Goal: Information Seeking & Learning: Learn about a topic

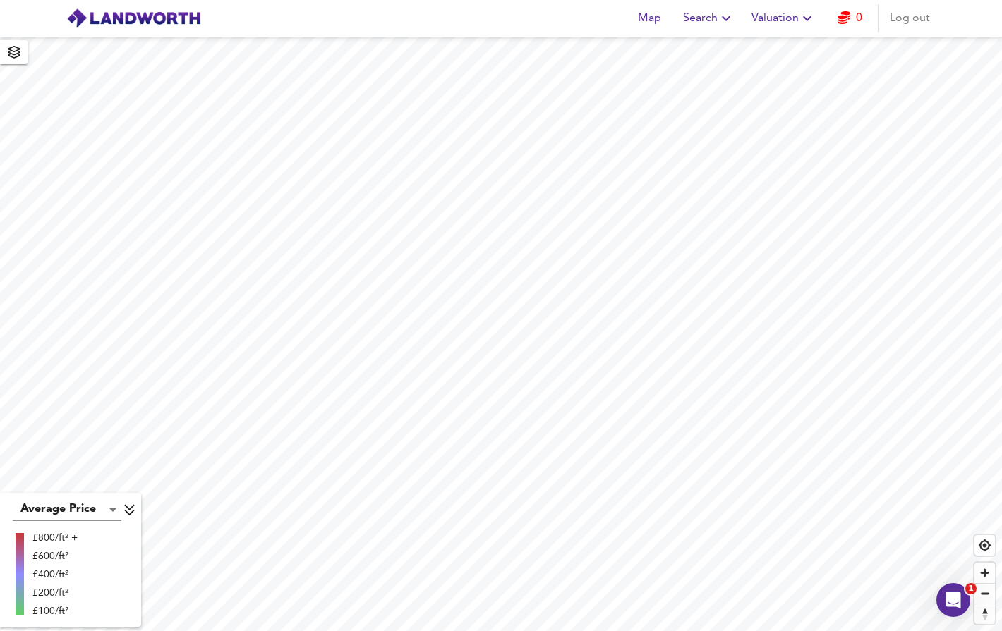
click at [718, 18] on icon "button" at bounding box center [725, 18] width 17 height 17
click at [710, 47] on li "New Search" at bounding box center [709, 50] width 140 height 25
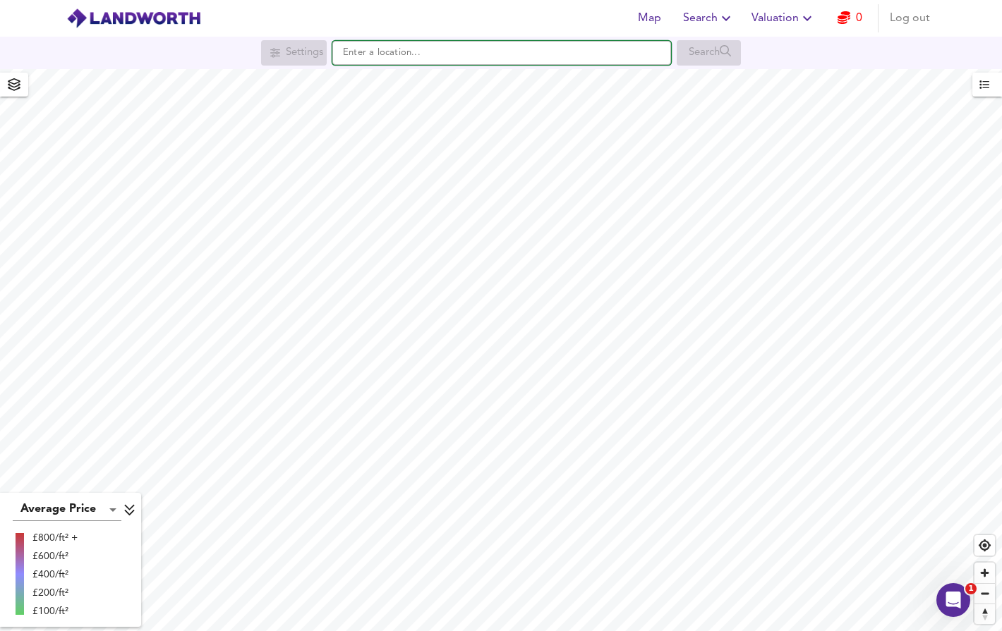
click at [600, 45] on input "text" at bounding box center [501, 53] width 339 height 24
type input "[STREET_ADDRESS]"
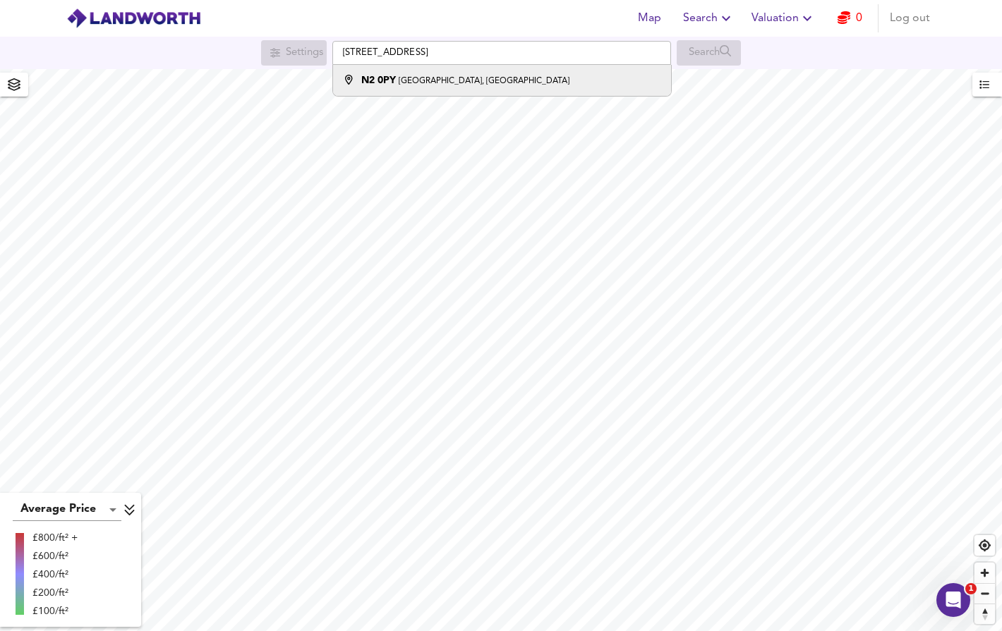
click at [602, 85] on div "N2 0PY Heath View Close, London" at bounding box center [498, 80] width 324 height 14
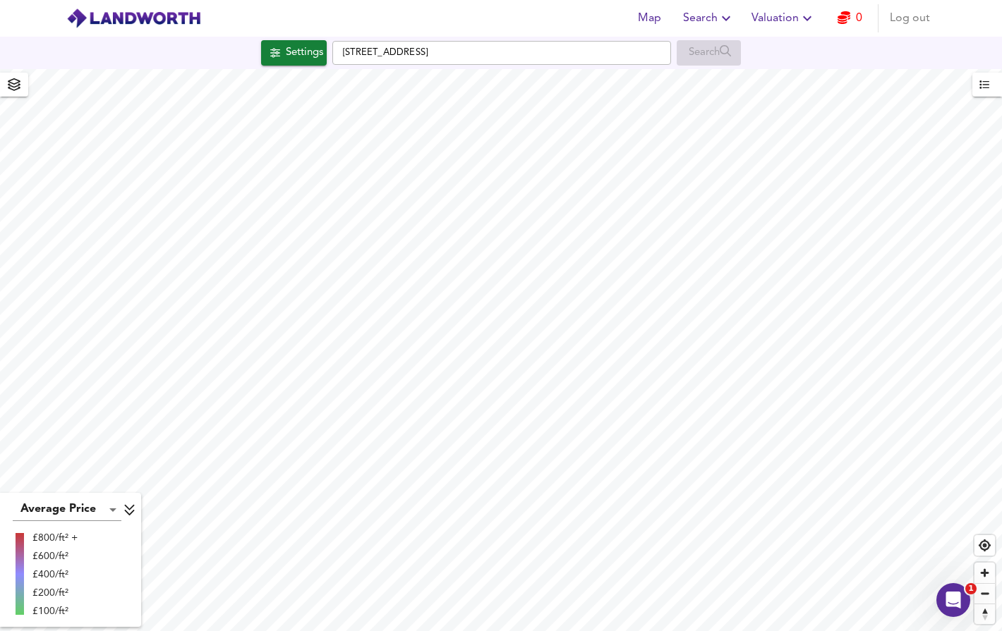
checkbox input "false"
checkbox input "true"
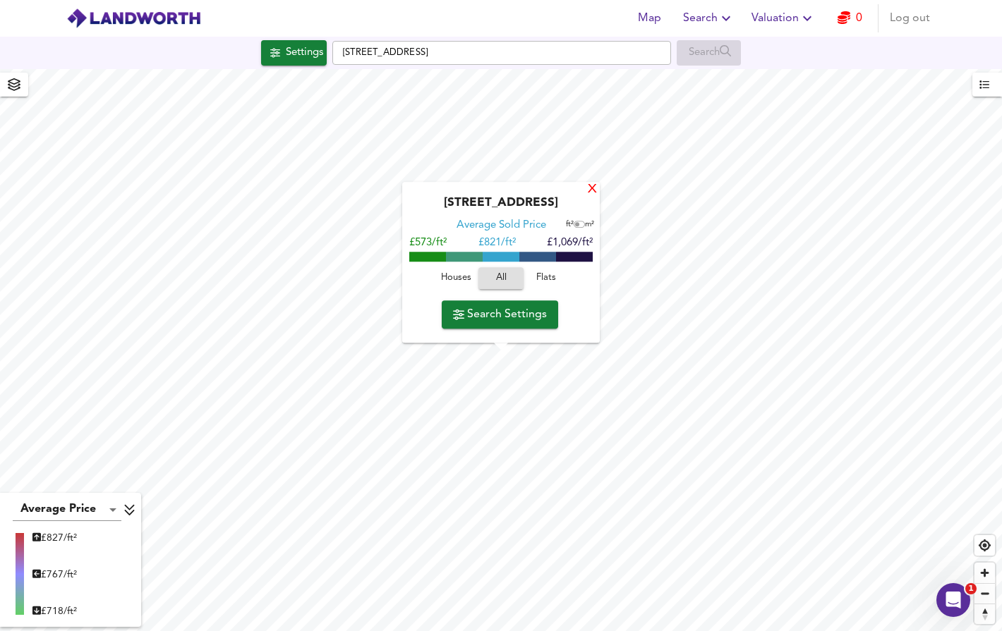
click at [595, 183] on div "X" at bounding box center [592, 189] width 12 height 13
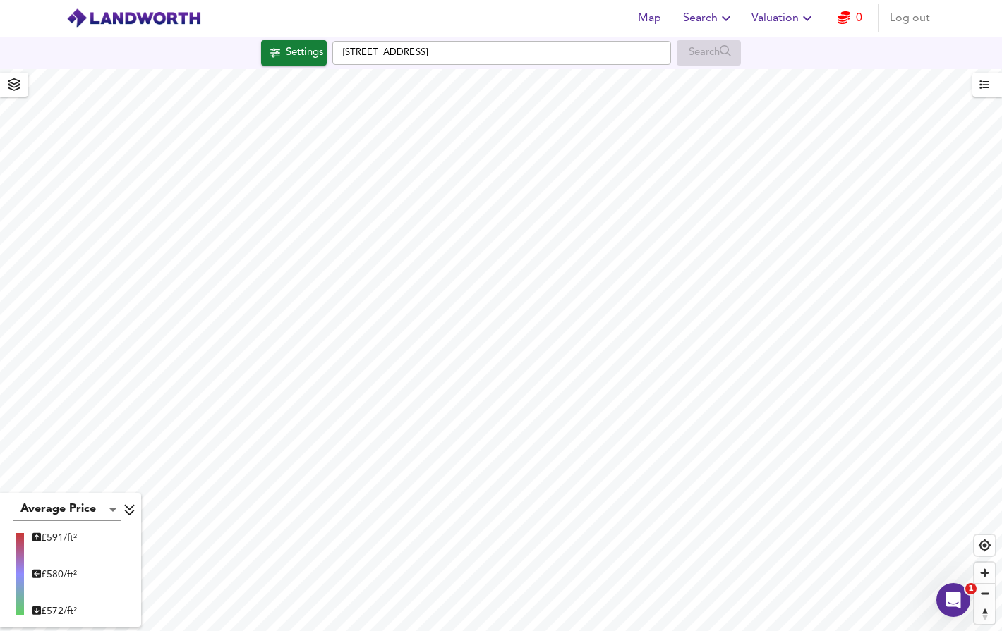
click at [11, 86] on icon "button" at bounding box center [14, 84] width 13 height 13
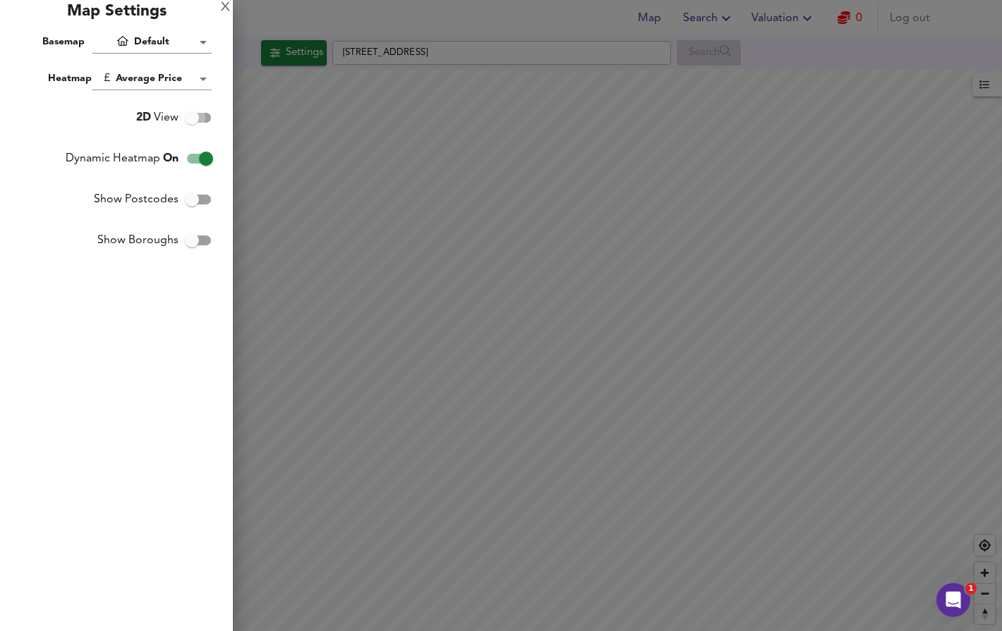
click at [196, 120] on input "2D View" at bounding box center [192, 117] width 80 height 27
click at [202, 120] on input "3D View" at bounding box center [206, 117] width 80 height 27
checkbox input "false"
click at [202, 154] on input "Dynamic Heatmap On" at bounding box center [206, 158] width 80 height 27
click at [194, 154] on input "Dynamic Heatmap Off" at bounding box center [192, 158] width 80 height 27
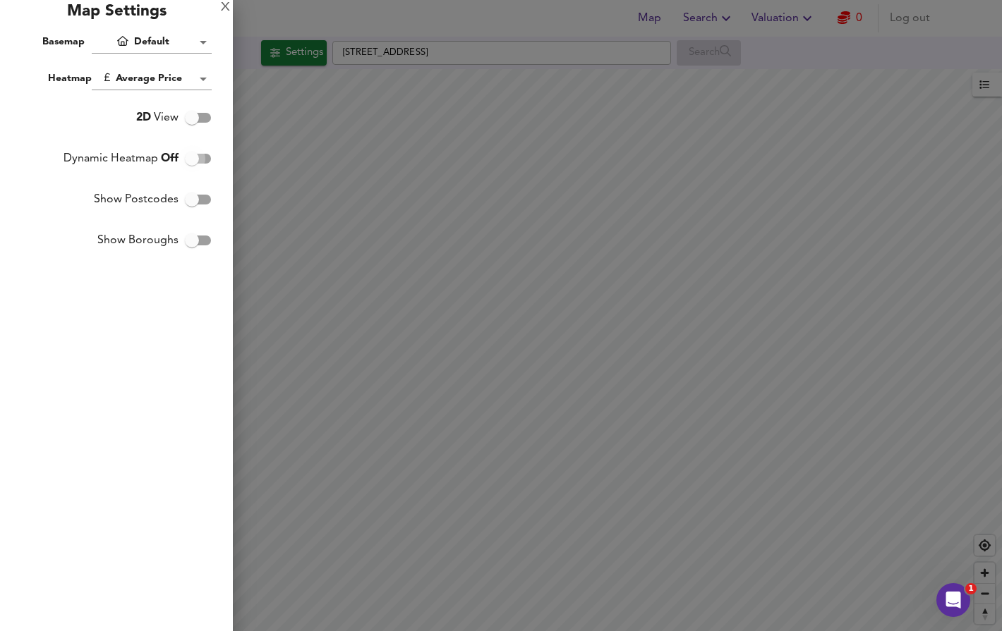
checkbox input "true"
click at [202, 73] on body "Map Search Valuation 0 Log out Settings Miles Way, N20 0DA Search Average Price…" at bounding box center [501, 315] width 1002 height 631
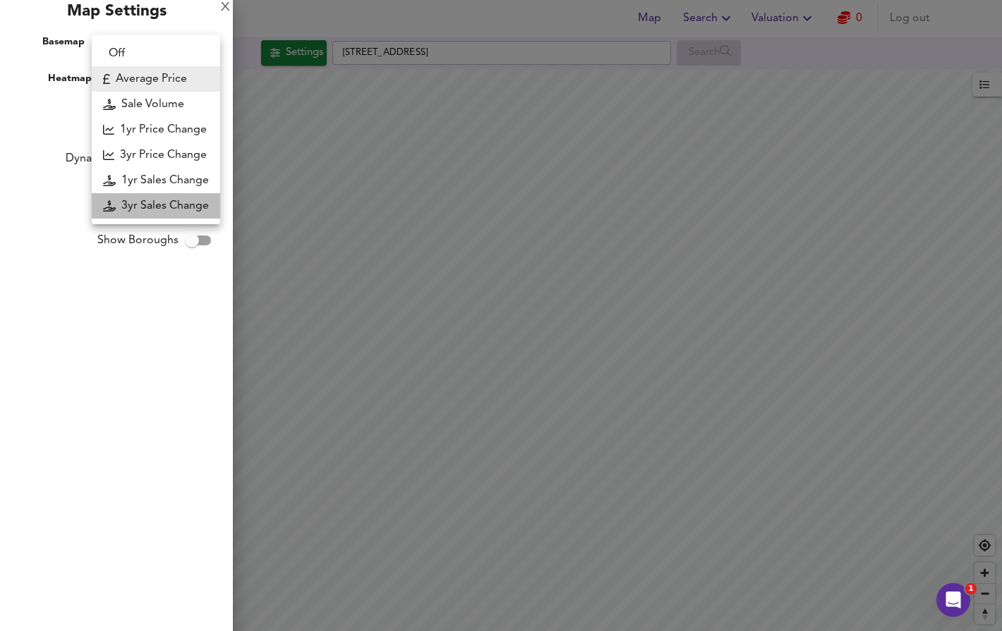
click at [162, 203] on li "3yr Sales Change" at bounding box center [156, 205] width 128 height 25
type input "sc3y"
checkbox input "false"
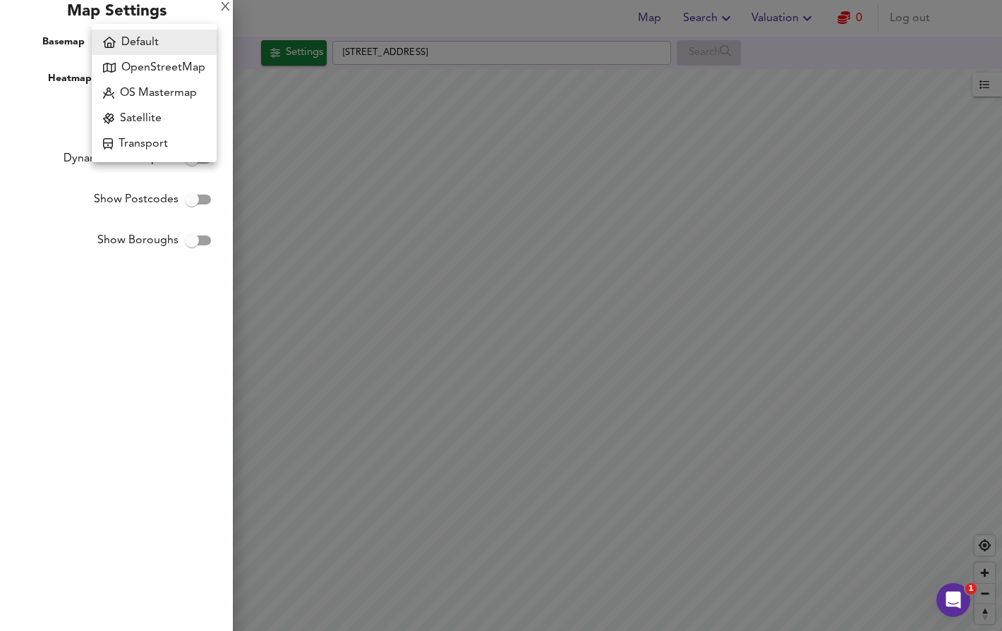
click at [197, 40] on body "Map Search Valuation 0 Log out Settings Miles Way, N20 0DA Search 3yr Sales Cha…" at bounding box center [501, 315] width 1002 height 631
click at [197, 40] on li "Default" at bounding box center [154, 42] width 125 height 25
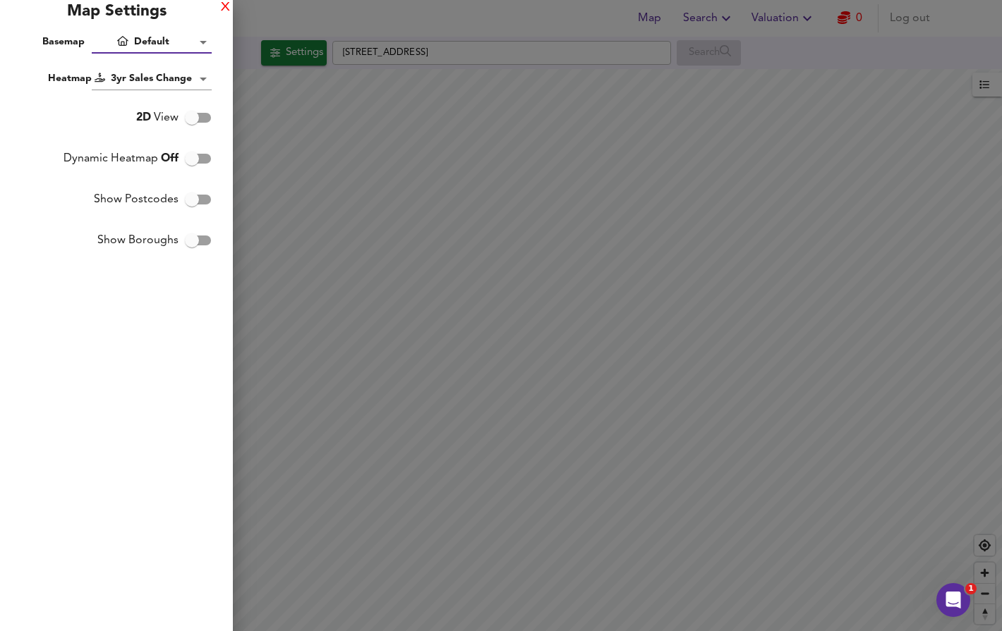
click at [223, 7] on div "X" at bounding box center [225, 8] width 9 height 10
